Goal: Task Accomplishment & Management: Use online tool/utility

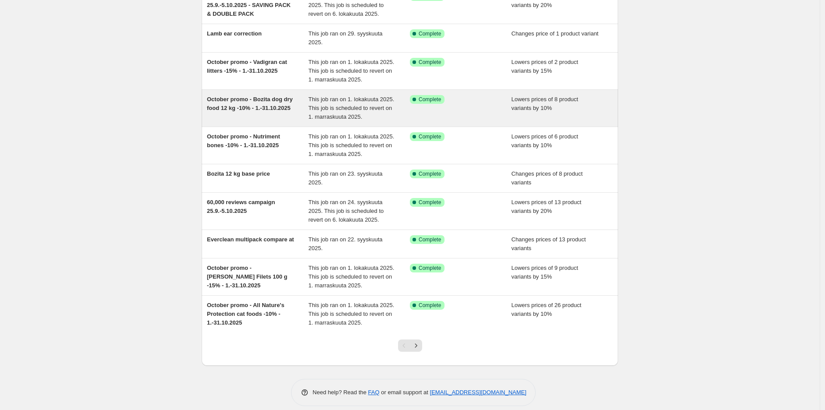
scroll to position [94, 0]
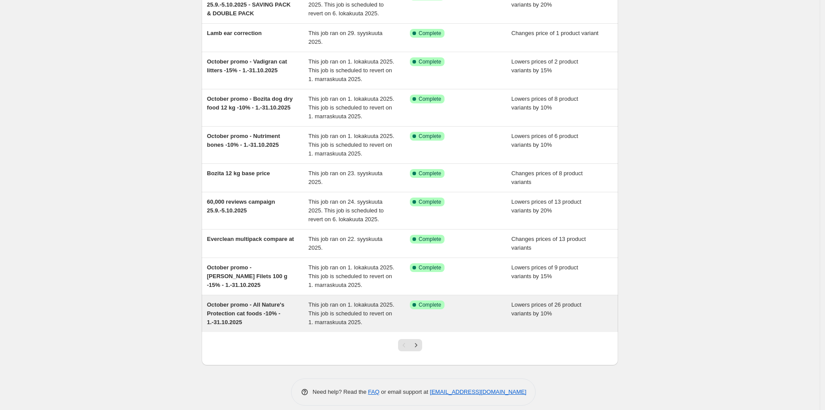
click at [263, 308] on span "October promo - All Nature's Protection cat foods -10% - 1.-31.10.2025" at bounding box center [246, 314] width 78 height 24
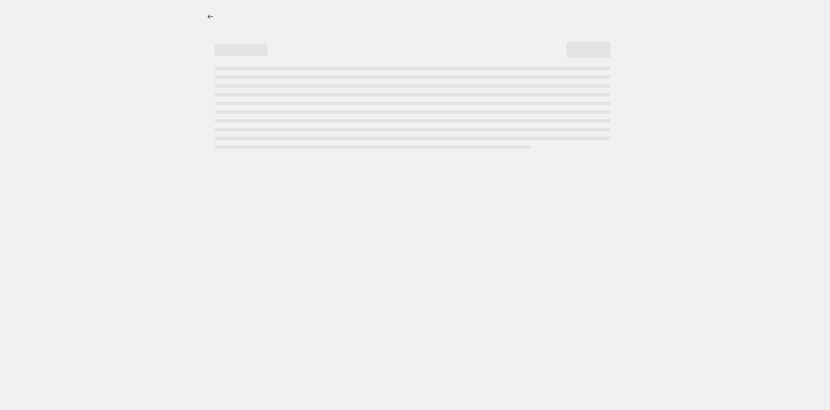
select select "percentage"
select select "collection"
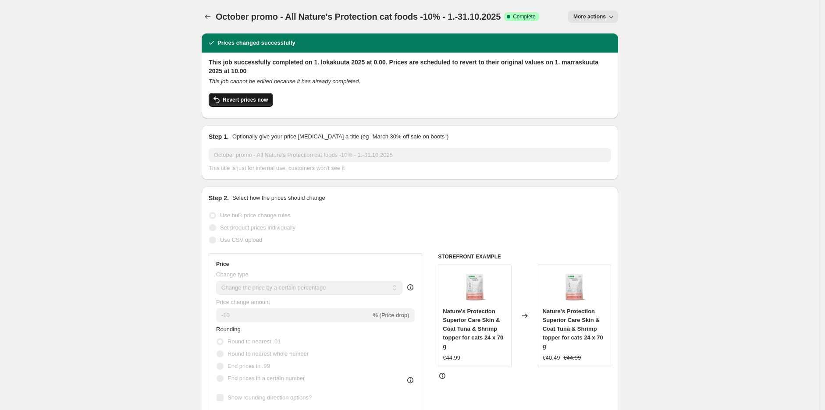
click at [246, 100] on span "Revert prices now" at bounding box center [245, 99] width 45 height 7
checkbox input "false"
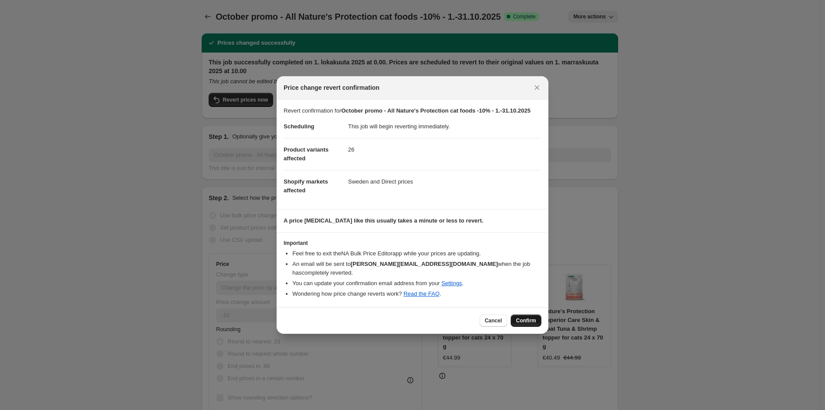
click at [523, 317] on span "Confirm" at bounding box center [526, 320] width 20 height 7
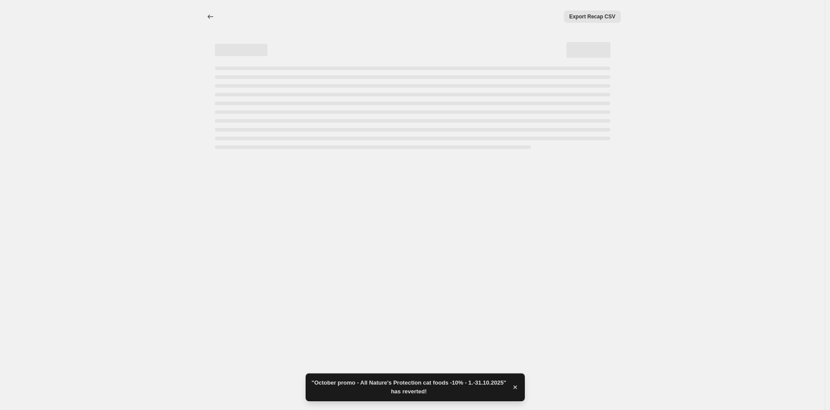
select select "percentage"
select select "collection"
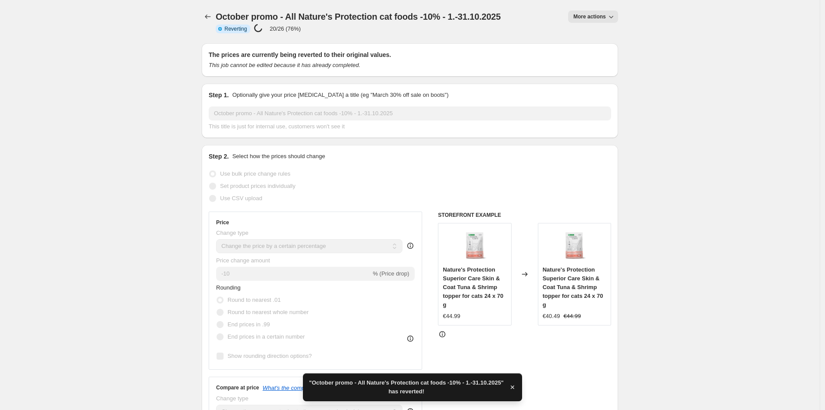
checkbox input "true"
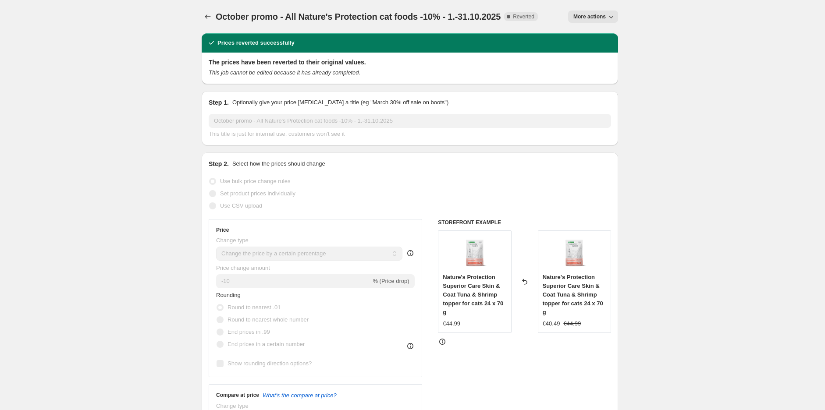
click at [615, 20] on icon "button" at bounding box center [611, 16] width 9 height 9
click at [602, 37] on span "Copy to new job" at bounding box center [597, 34] width 41 height 7
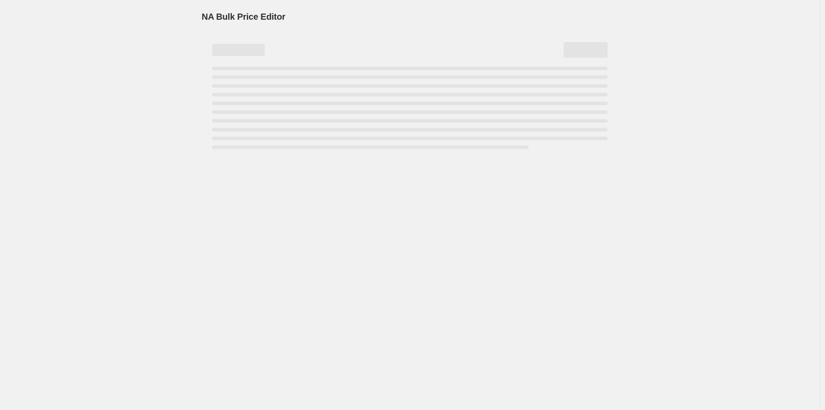
select select "percentage"
select select "collection"
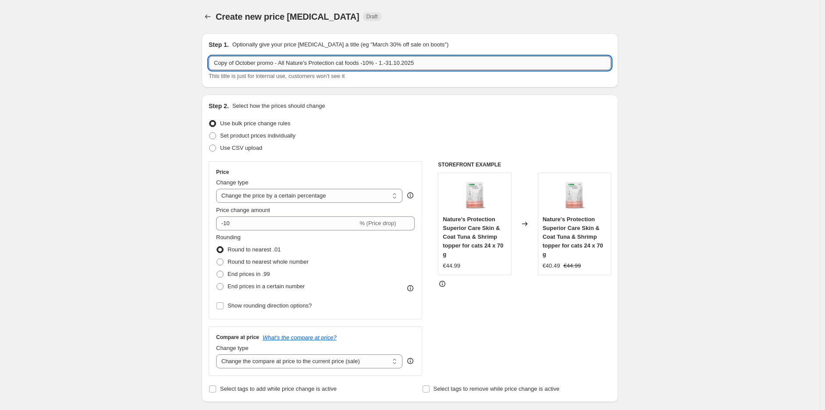
click at [371, 64] on input "Copy of October promo - All Nature's Protection cat foods -10% - 1.-31.10.2025" at bounding box center [410, 63] width 402 height 14
type input "Copy of October promo - All Nature's Protection cat foods -20% - 1.-31.10.2025"
click at [389, 124] on div "Use bulk price change rules" at bounding box center [410, 123] width 402 height 12
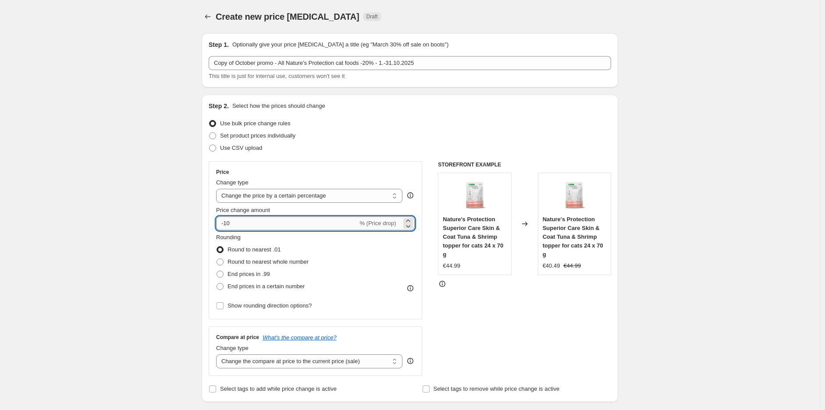
click at [309, 224] on input "-10" at bounding box center [287, 224] width 142 height 14
type input "-1"
type input "-20"
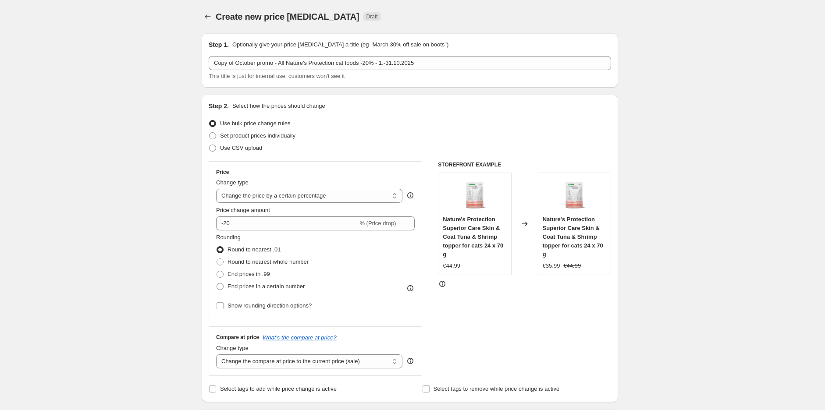
click at [393, 139] on div "Set product prices individually" at bounding box center [410, 136] width 402 height 12
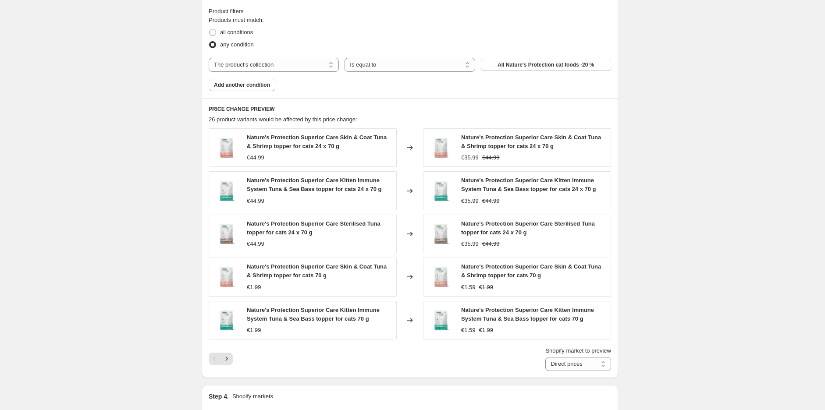
click at [655, 138] on div "Create new price [MEDICAL_DATA]. This page is ready Create new price [MEDICAL_D…" at bounding box center [410, 86] width 820 height 1146
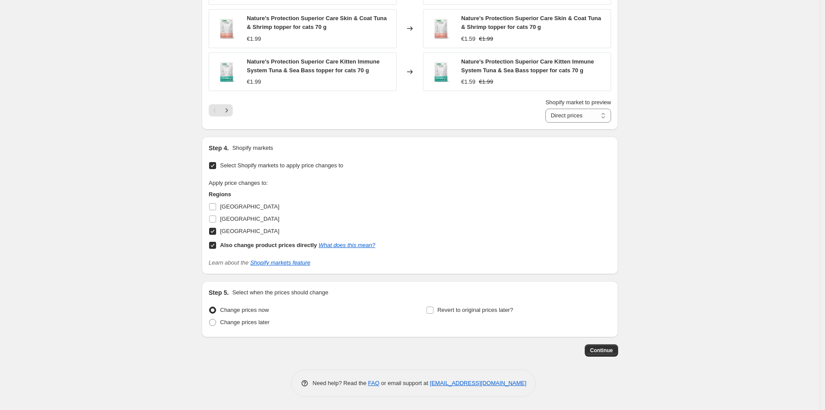
scroll to position [737, 0]
click at [427, 307] on div "Change prices now Change prices later Revert to original prices later?" at bounding box center [410, 317] width 402 height 26
click at [449, 311] on span "Revert to original prices later?" at bounding box center [476, 310] width 76 height 7
click at [434, 311] on input "Revert to original prices later?" at bounding box center [430, 310] width 7 height 7
checkbox input "true"
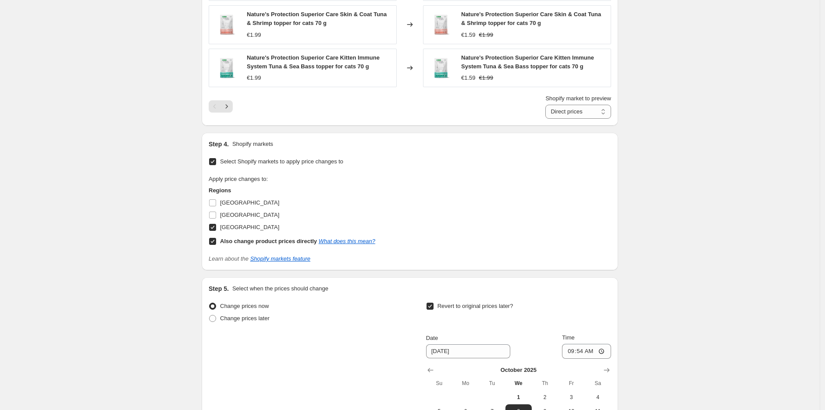
scroll to position [886, 0]
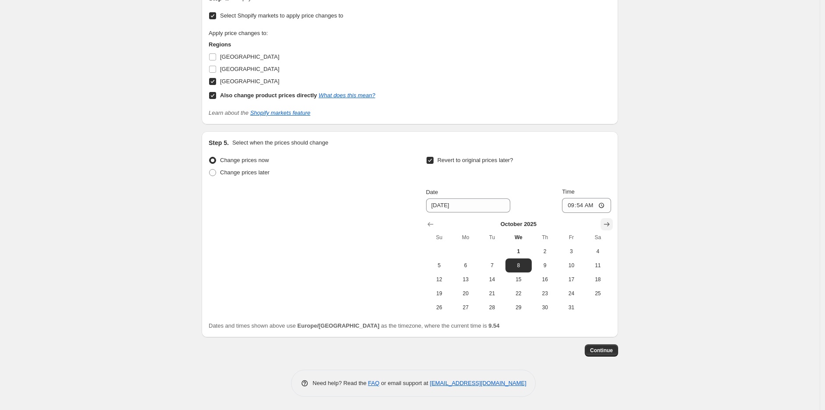
click at [612, 229] on button "Show next month, November 2025" at bounding box center [607, 224] width 12 height 12
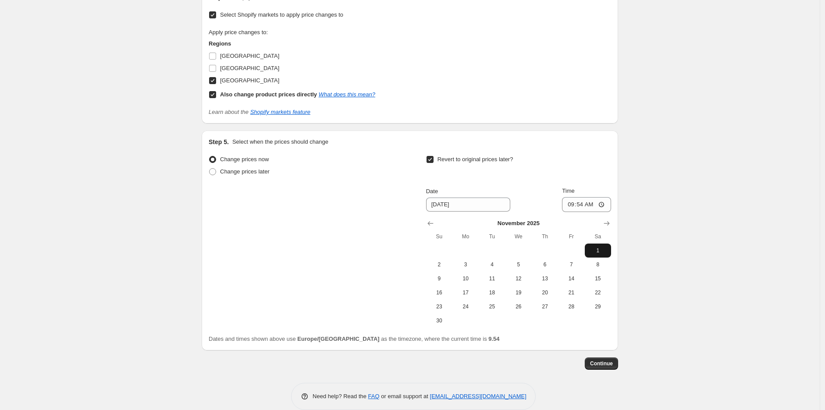
click at [597, 251] on span "1" at bounding box center [597, 250] width 19 height 7
type input "[DATE]"
click at [581, 206] on input "09:54" at bounding box center [586, 204] width 49 height 15
type input "10:00"
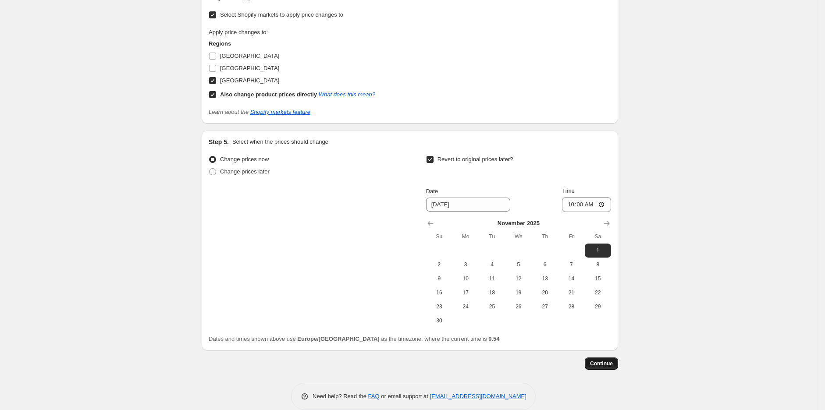
click at [607, 364] on span "Continue" at bounding box center [601, 363] width 23 height 7
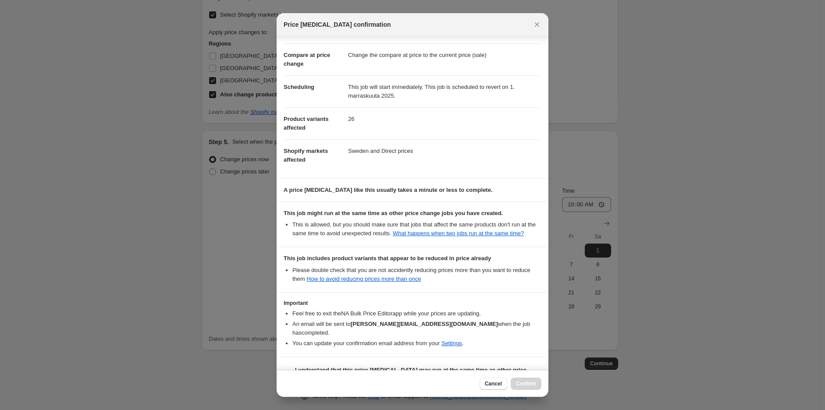
scroll to position [62, 0]
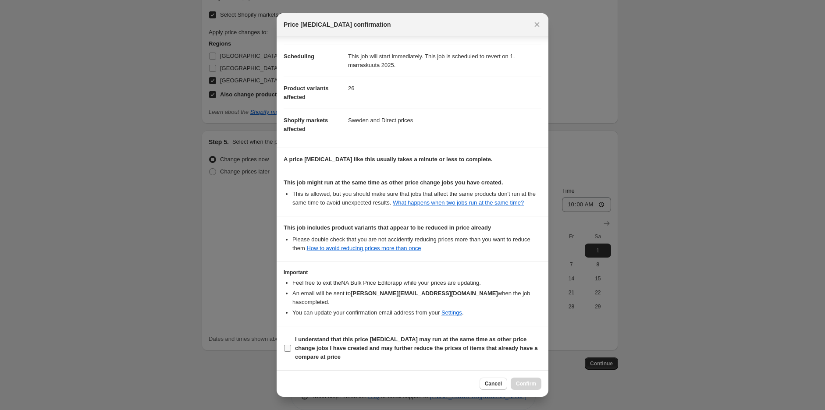
click at [410, 352] on b "I understand that this price [MEDICAL_DATA] may run at the same time as other p…" at bounding box center [416, 348] width 242 height 24
click at [291, 352] on input "I understand that this price [MEDICAL_DATA] may run at the same time as other p…" at bounding box center [287, 348] width 7 height 7
checkbox input "true"
click at [532, 385] on span "Confirm" at bounding box center [526, 384] width 20 height 7
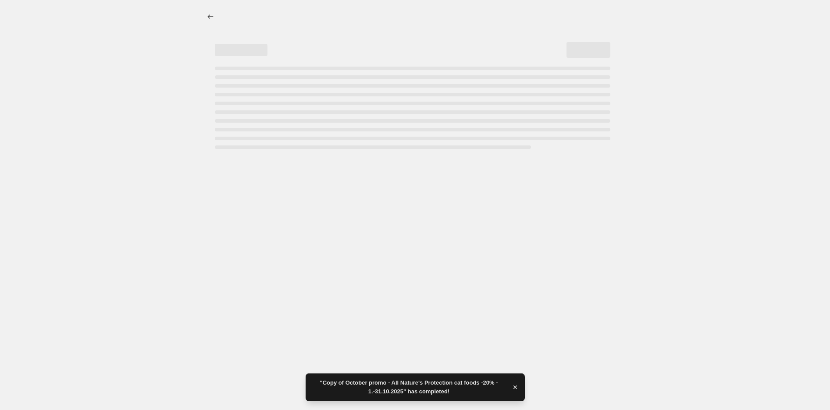
select select "percentage"
select select "collection"
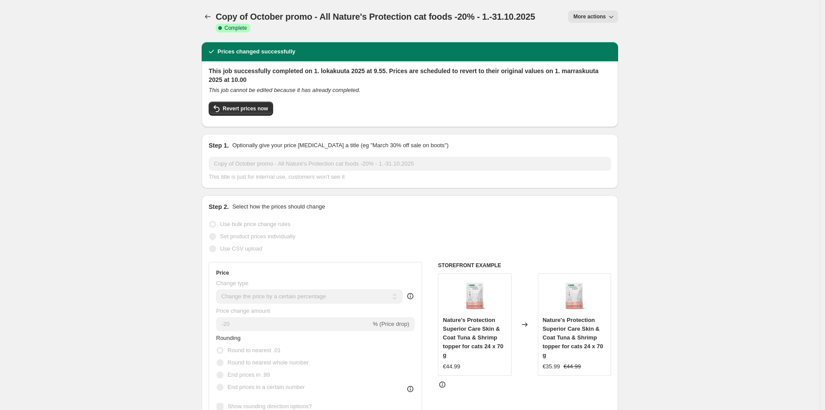
select select "percentage"
select select "collection"
